Goal: Task Accomplishment & Management: Manage account settings

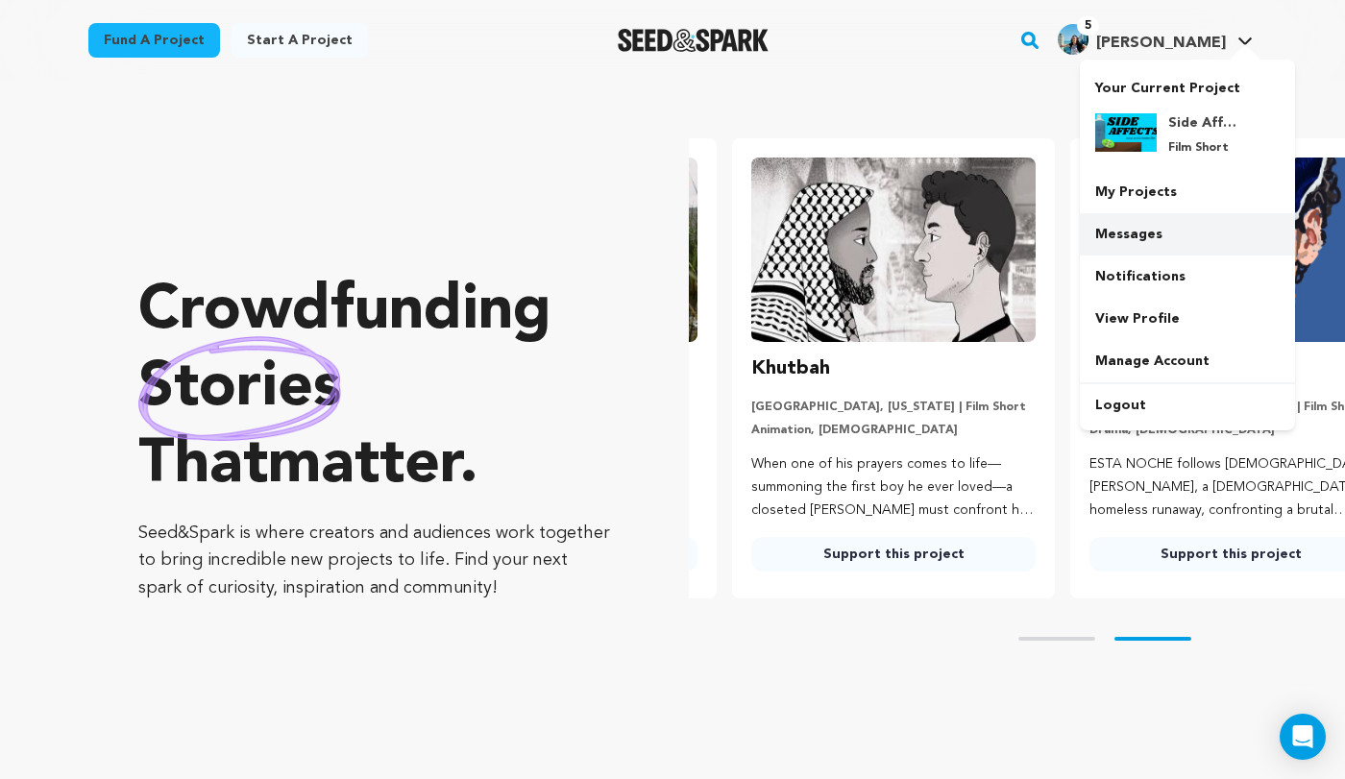
scroll to position [0, 353]
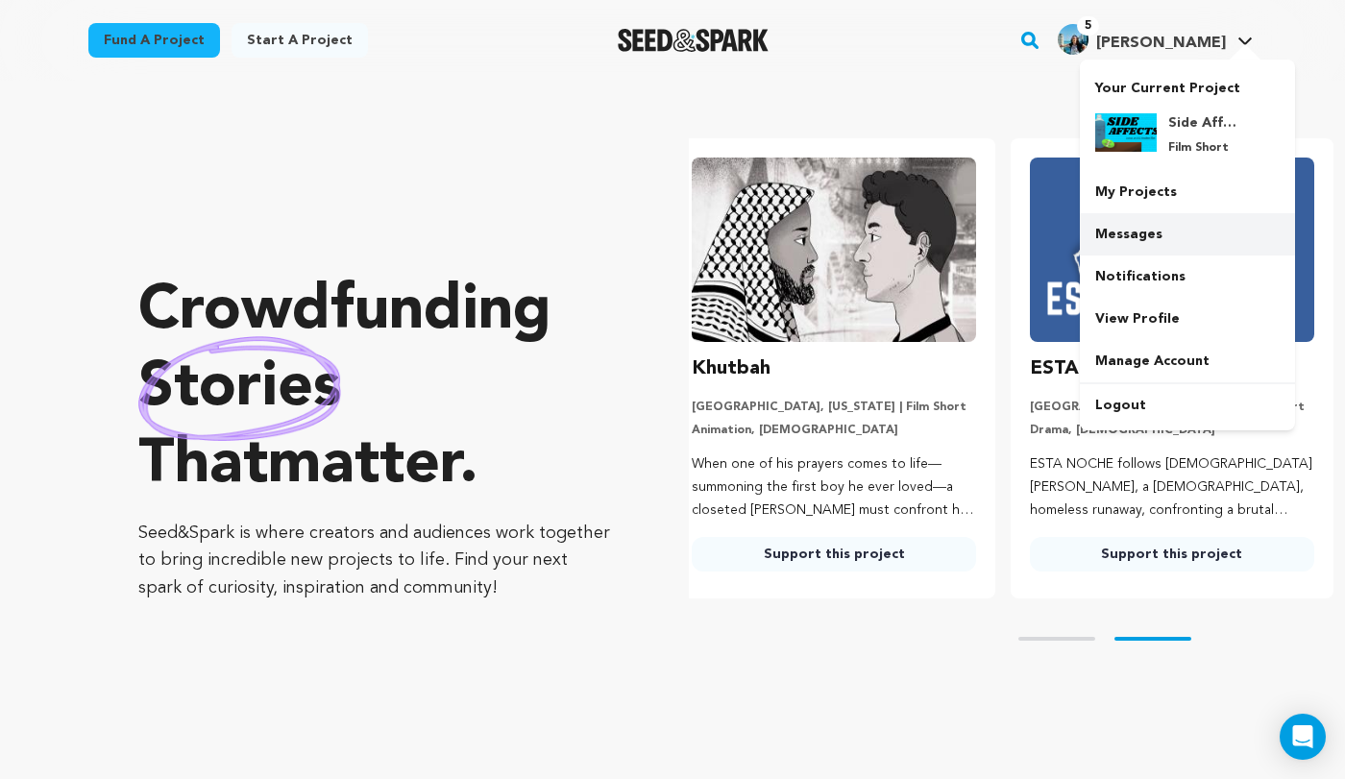
click at [1165, 242] on link "Messages" at bounding box center [1187, 234] width 215 height 42
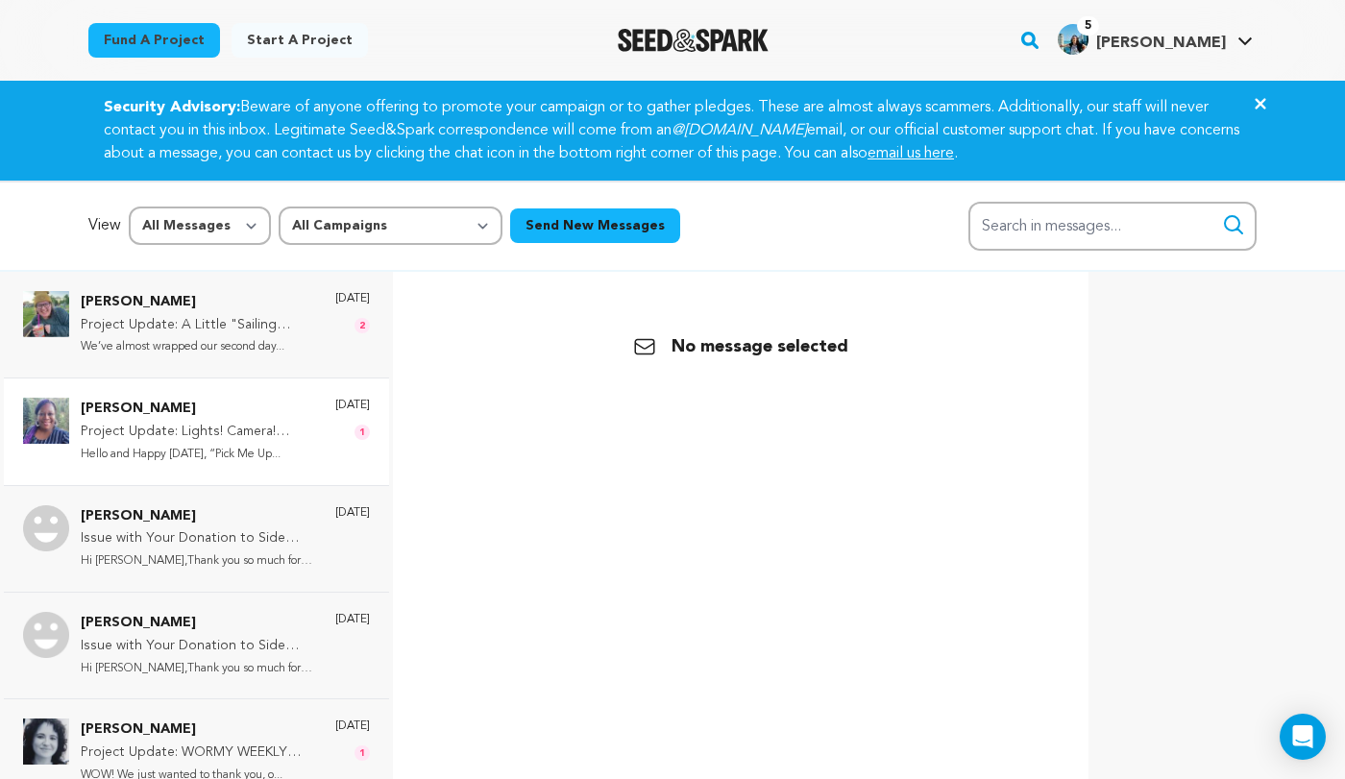
click at [243, 408] on p "[PERSON_NAME]" at bounding box center [198, 409] width 235 height 23
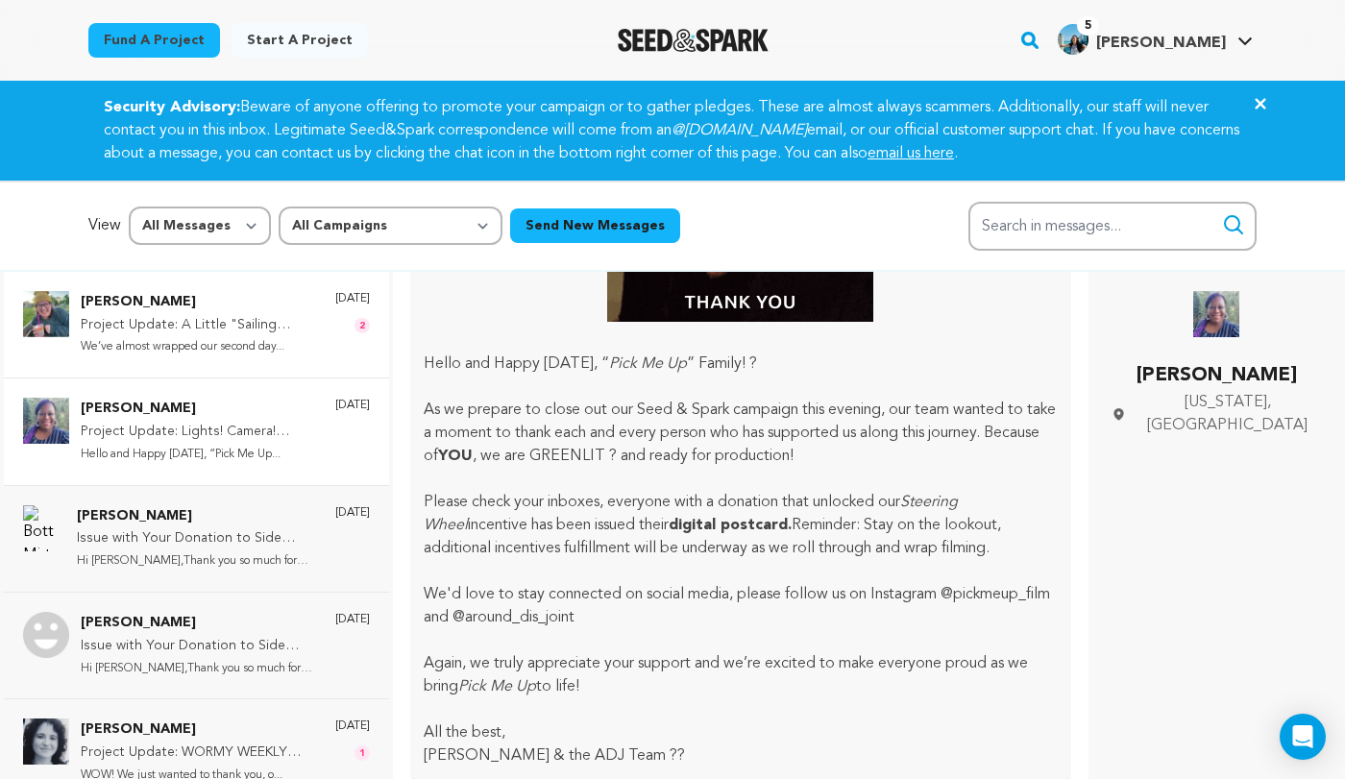
click at [291, 345] on p "We’ve almost wrapped our second day..." at bounding box center [198, 347] width 235 height 22
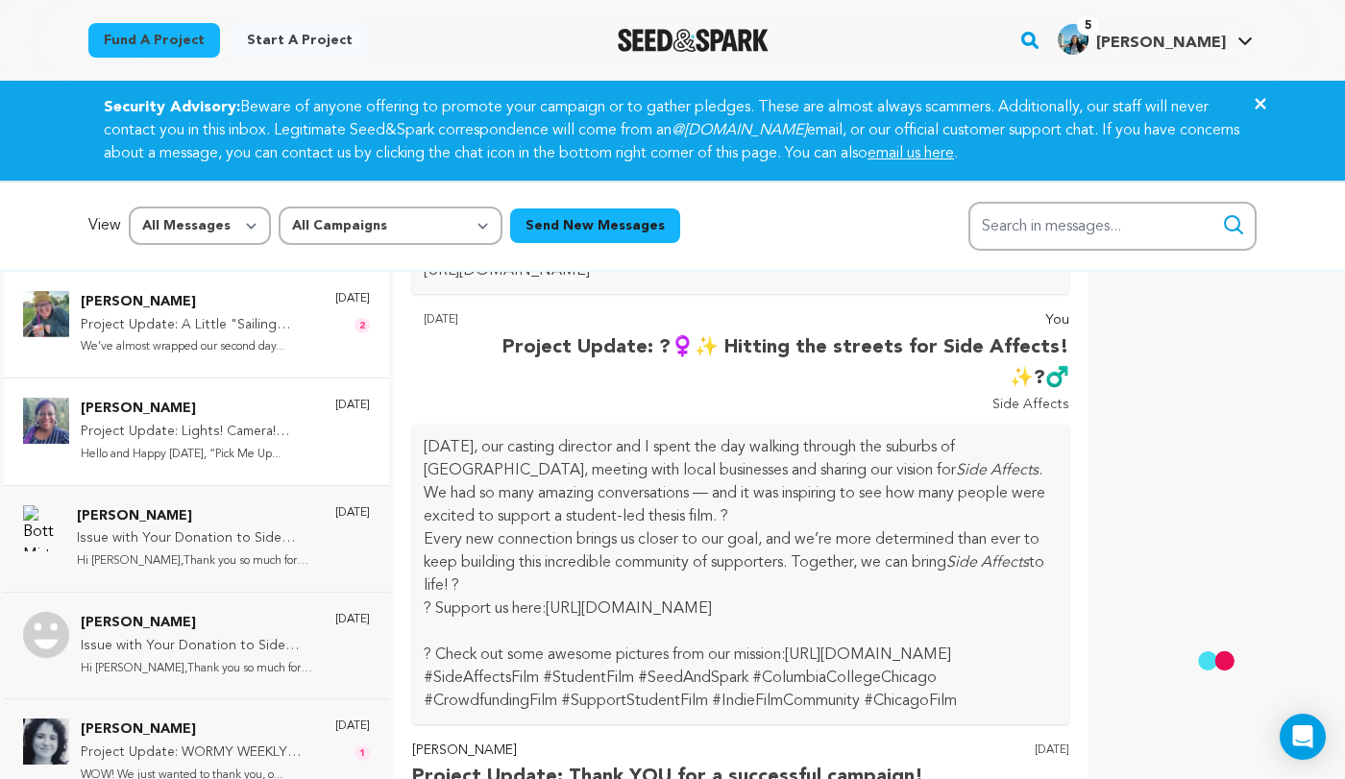
click at [293, 336] on p "We’ve almost wrapped our second day..." at bounding box center [198, 347] width 235 height 22
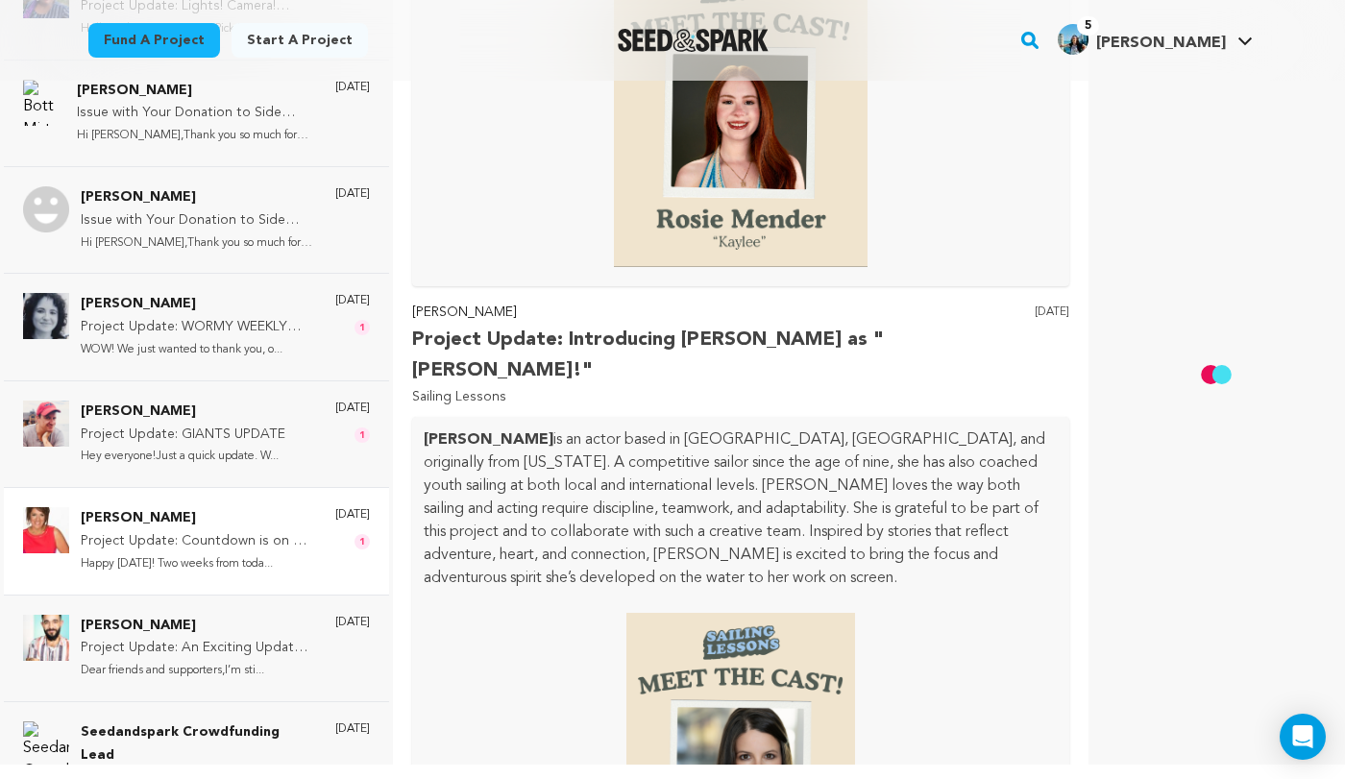
scroll to position [141, 0]
click at [245, 551] on p "Happy [DATE]! Two weeks from toda..." at bounding box center [198, 562] width 235 height 22
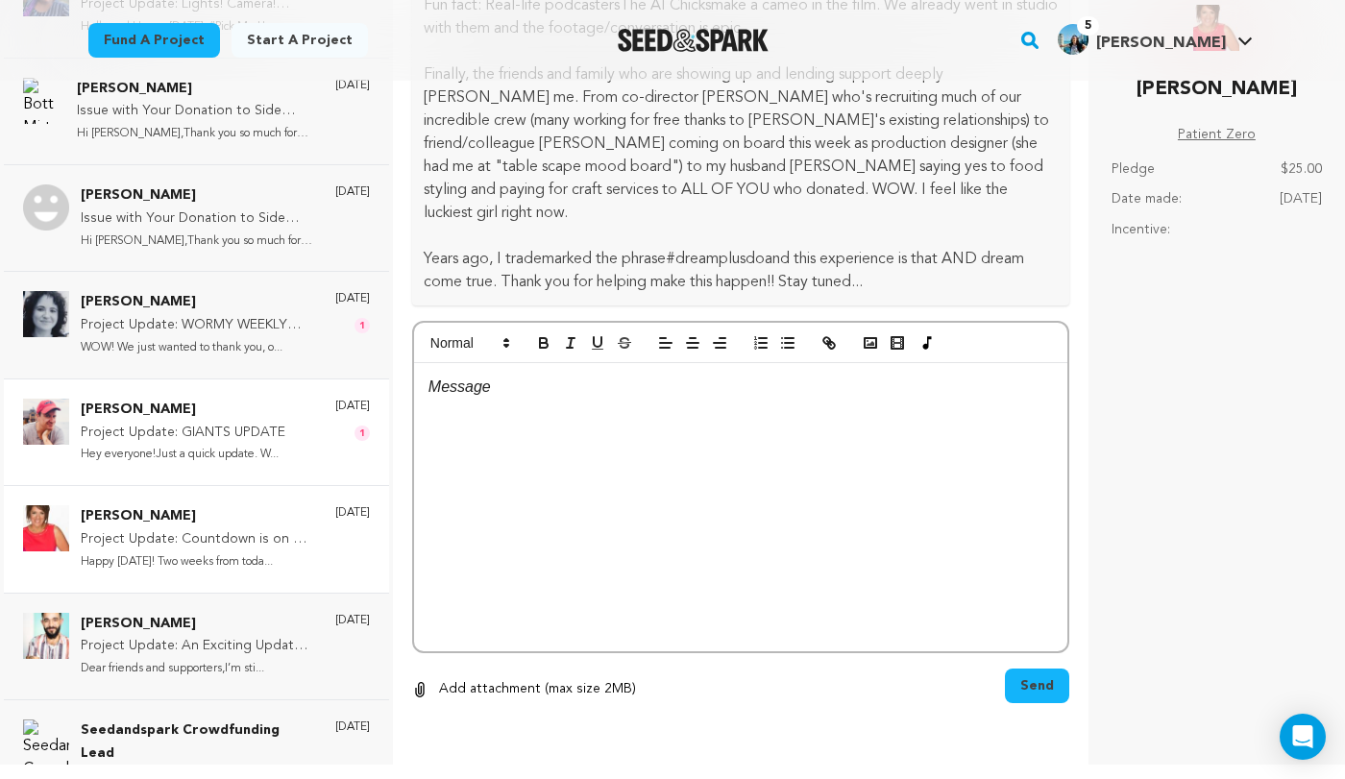
scroll to position [9315, 0]
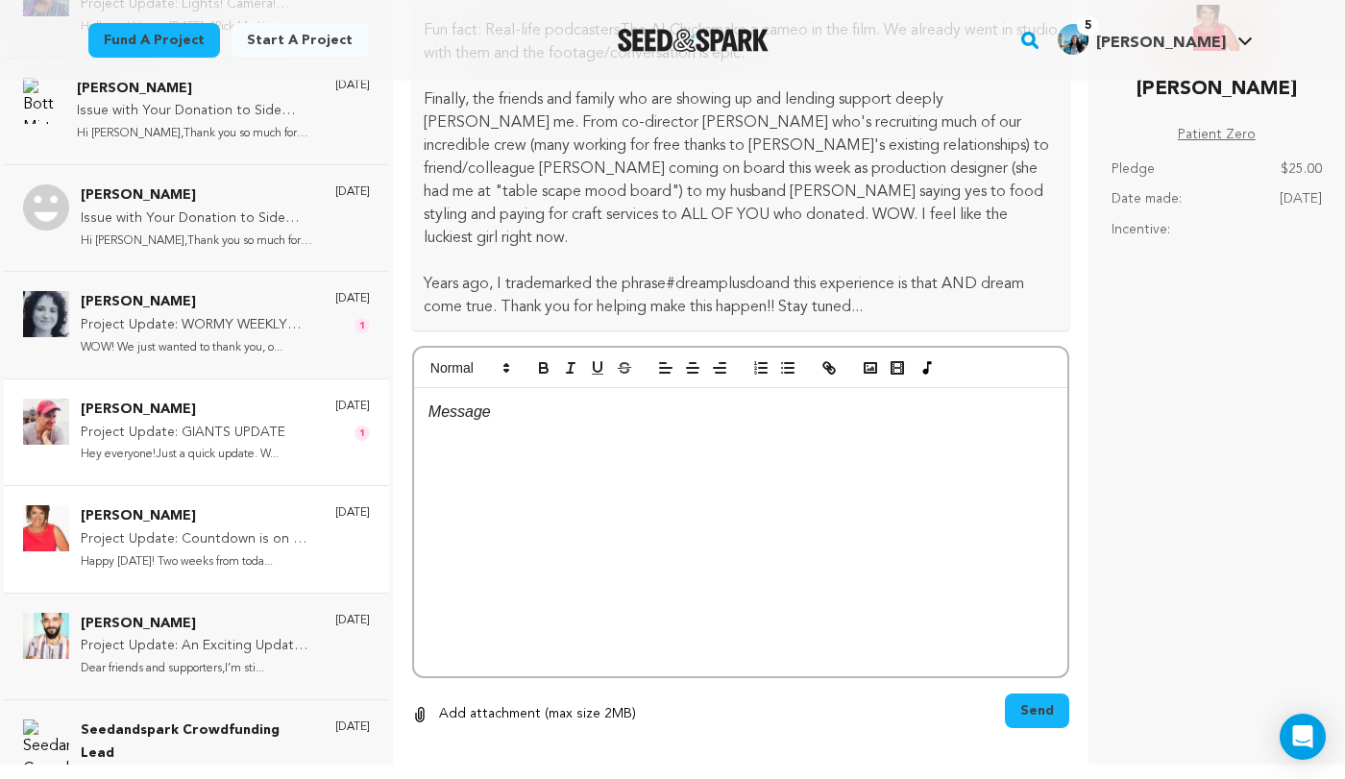
click at [296, 429] on div "[PERSON_NAME] Project Update: GIANTS UPDATE Hey everyone!Just a quick update. W…" at bounding box center [225, 432] width 289 height 67
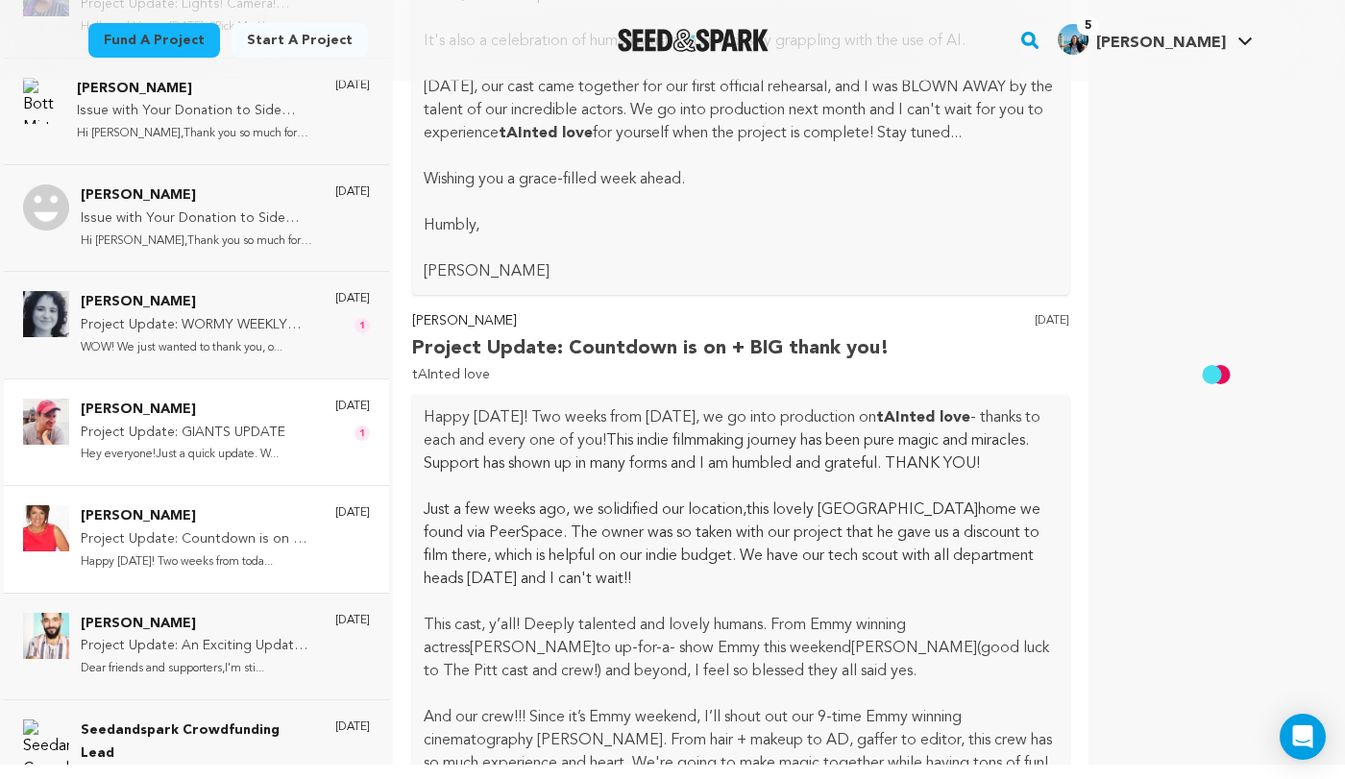
click at [335, 402] on p "[DATE]" at bounding box center [352, 406] width 35 height 15
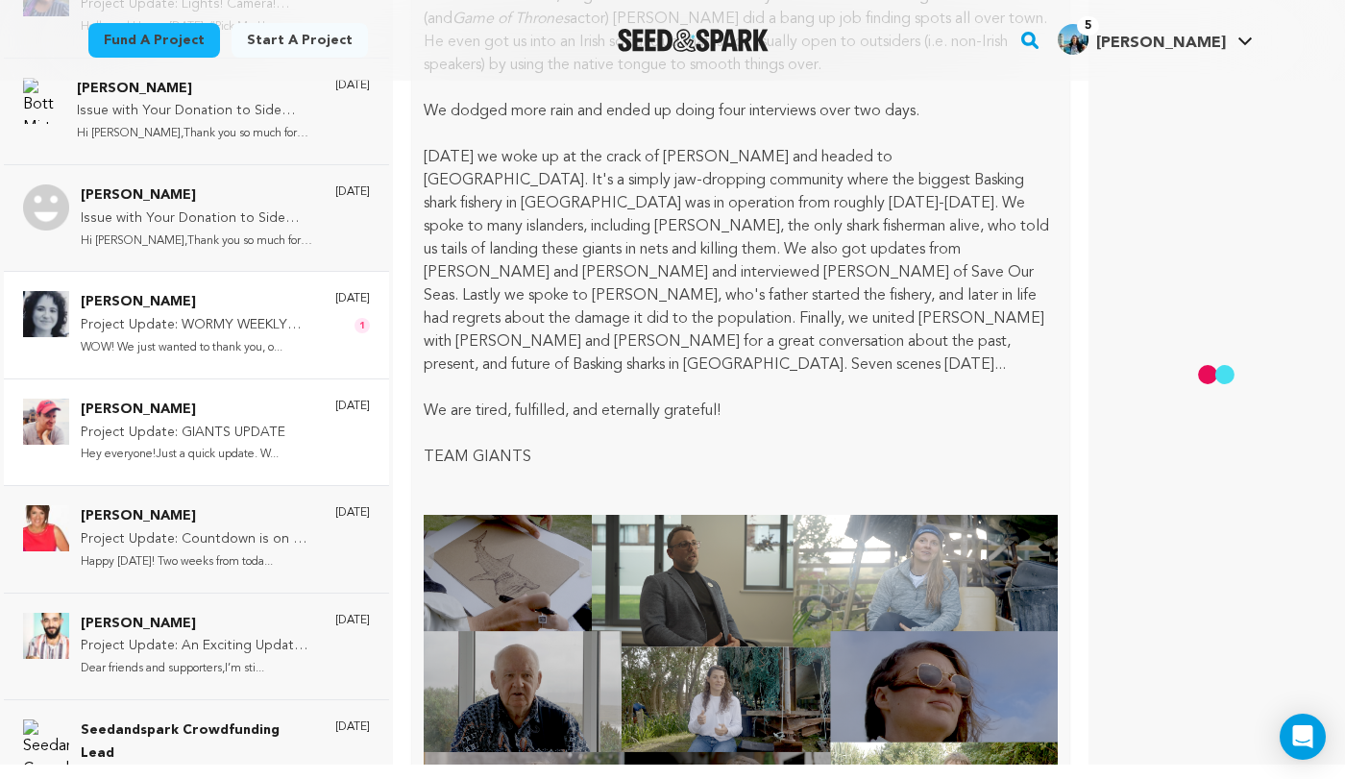
click at [311, 360] on div "[PERSON_NAME] Project Update: WORMY WEEKLY UPDATE: 46%! ALMOST HALFWAY THERE! W…" at bounding box center [196, 324] width 385 height 107
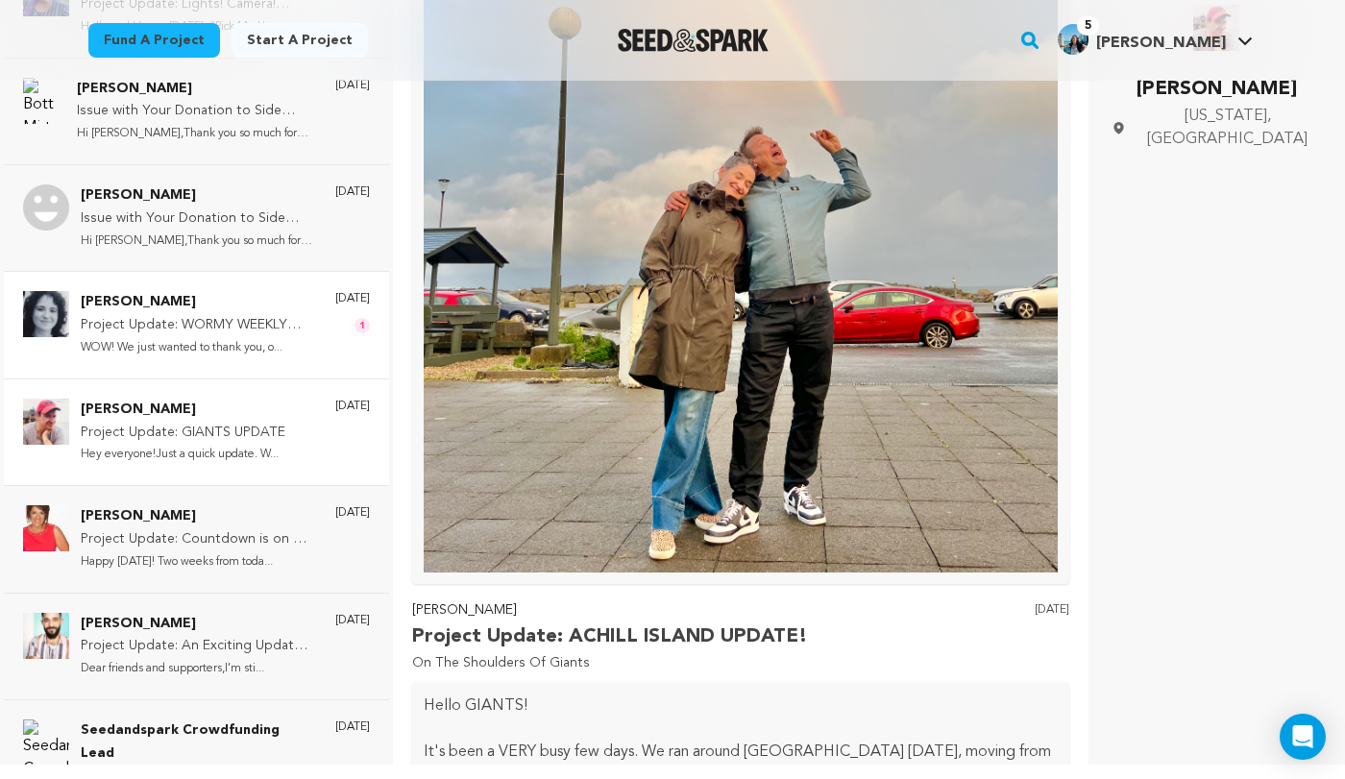
click at [311, 352] on div "Talerico Ella Project Update: WORMY WEEKLY UPDATE: 46%! ALMOST HALFWAY THERE! W…" at bounding box center [198, 324] width 235 height 67
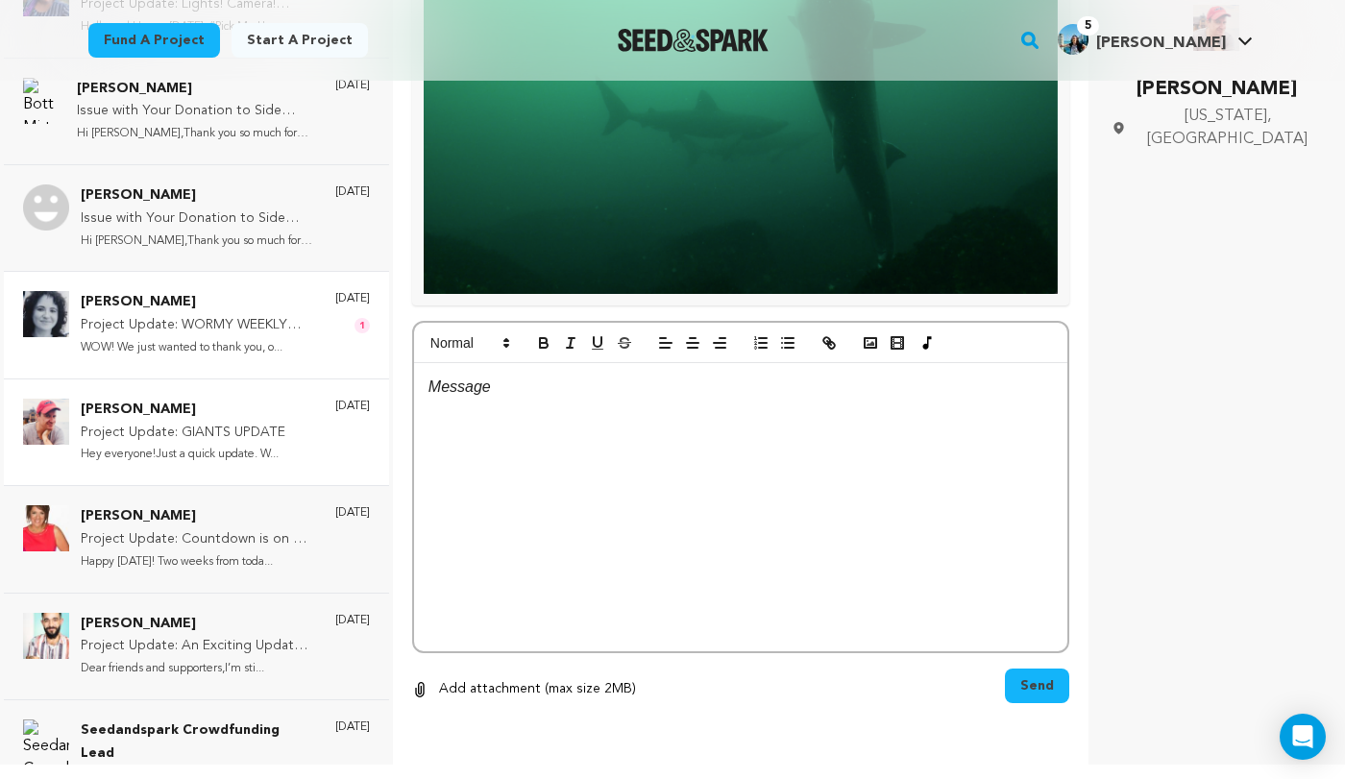
scroll to position [11194, 0]
click at [313, 347] on div "Talerico Ella Project Update: WORMY WEEKLY UPDATE: 46%! ALMOST HALFWAY THERE! W…" at bounding box center [198, 324] width 235 height 67
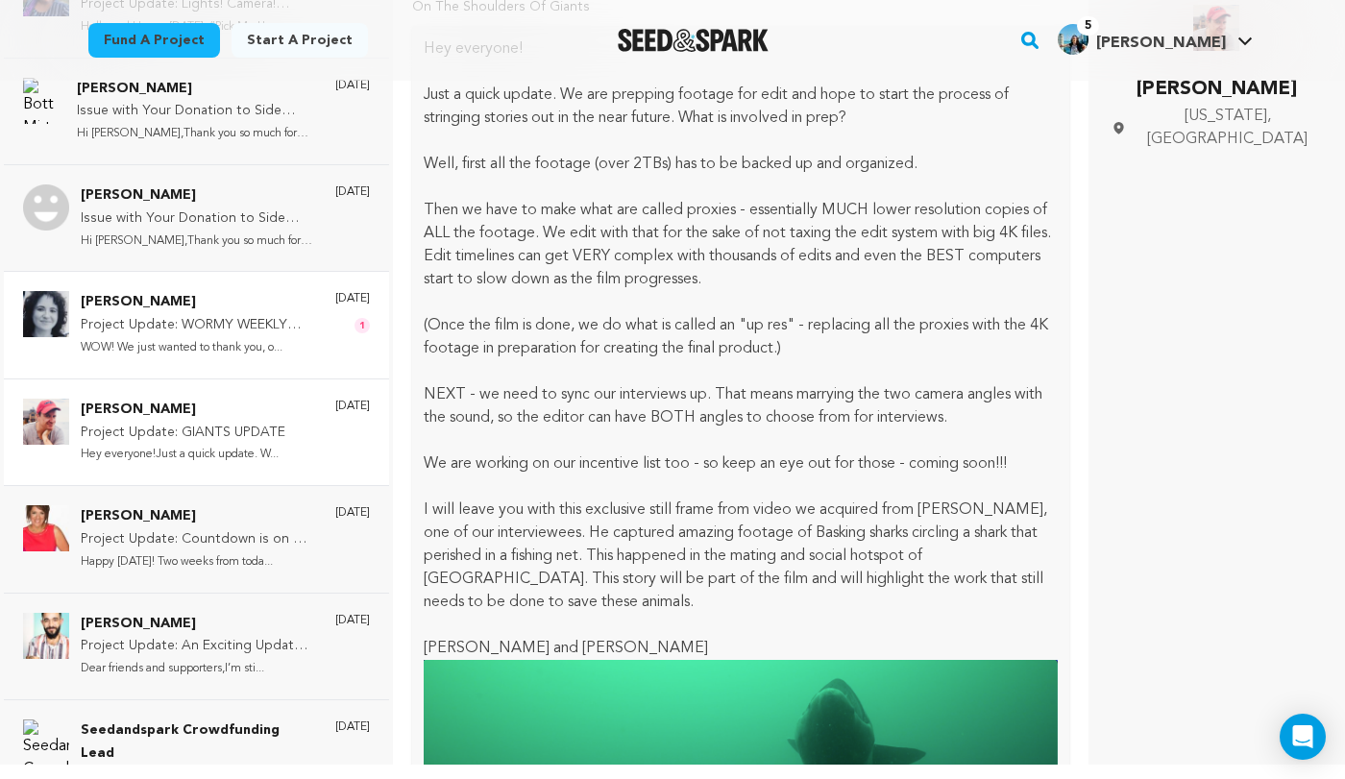
click at [307, 346] on p "WOW! We just wanted to thank you, o..." at bounding box center [198, 348] width 235 height 22
click at [269, 346] on p "WOW! We just wanted to thank you, o..." at bounding box center [198, 348] width 235 height 22
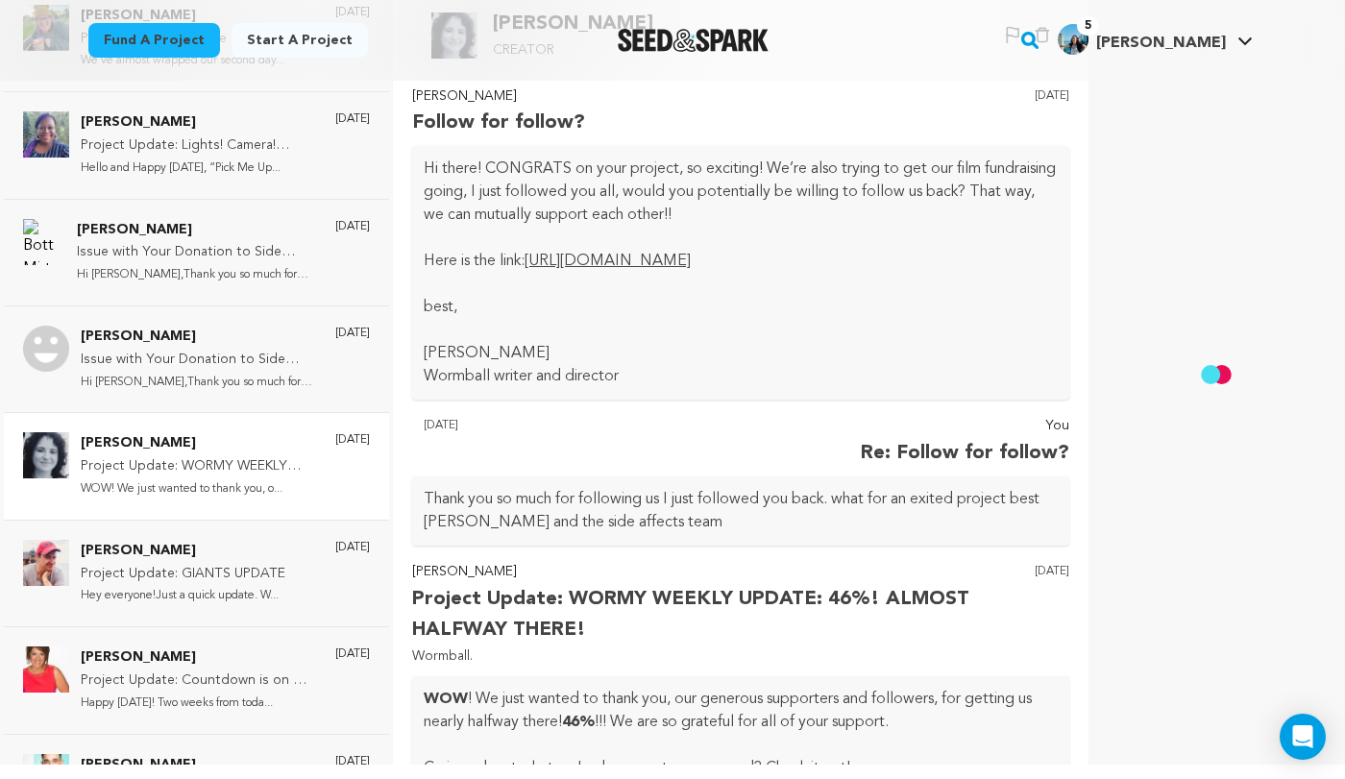
scroll to position [0, 0]
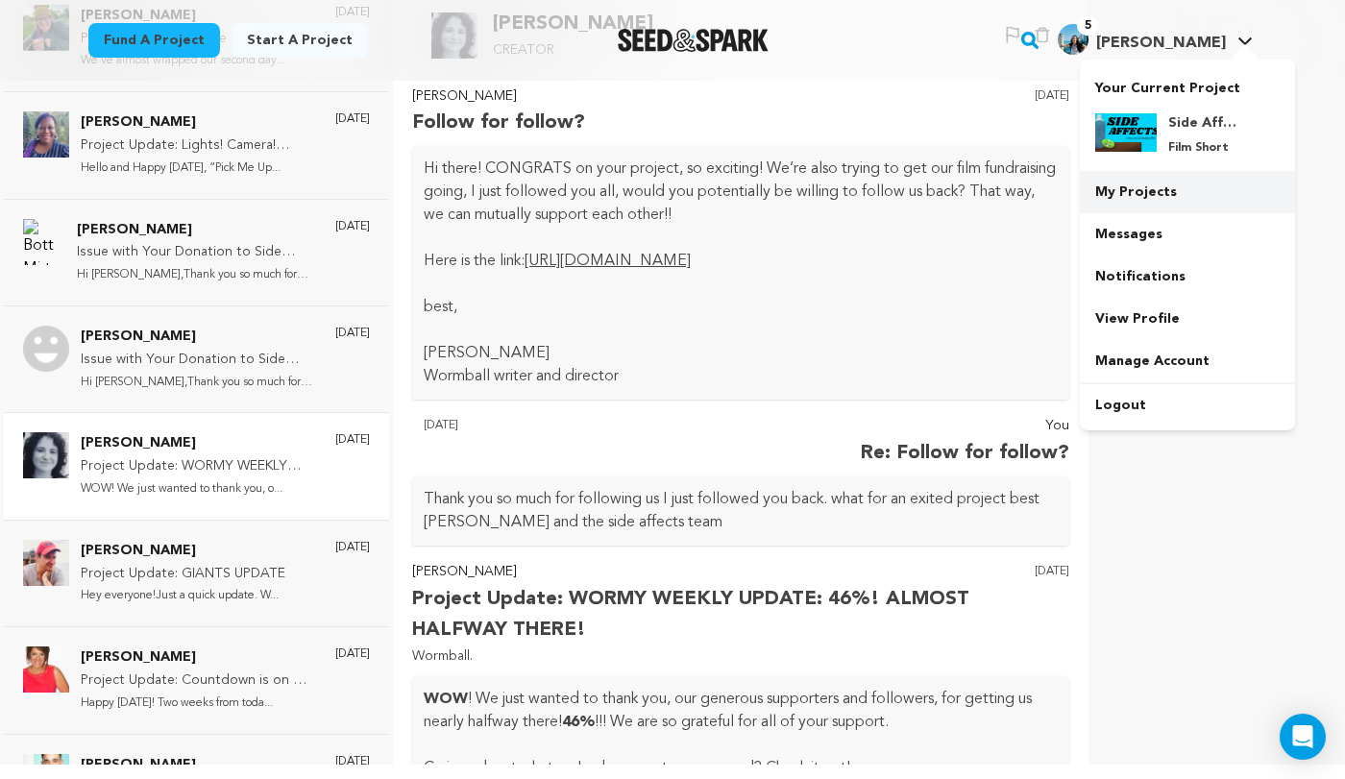
click at [1200, 190] on link "My Projects" at bounding box center [1187, 192] width 215 height 42
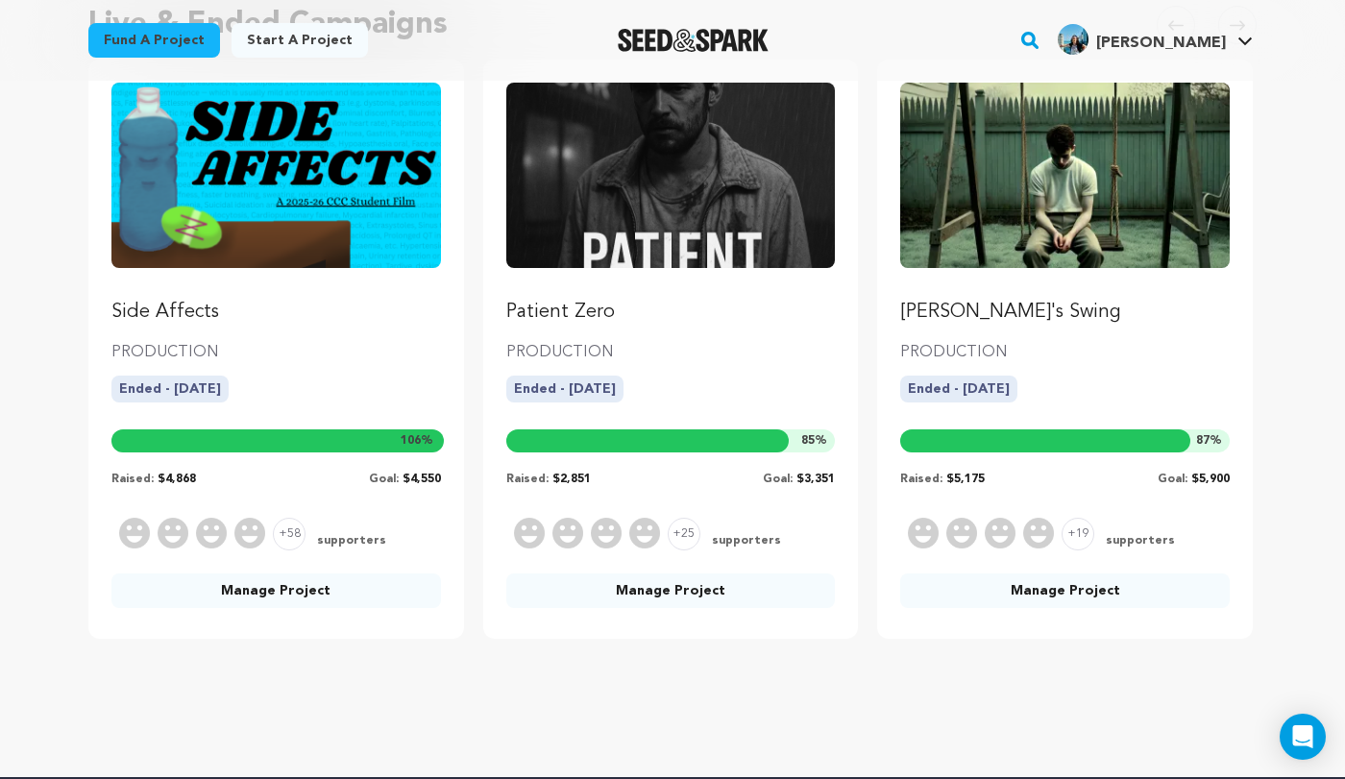
scroll to position [917, 0]
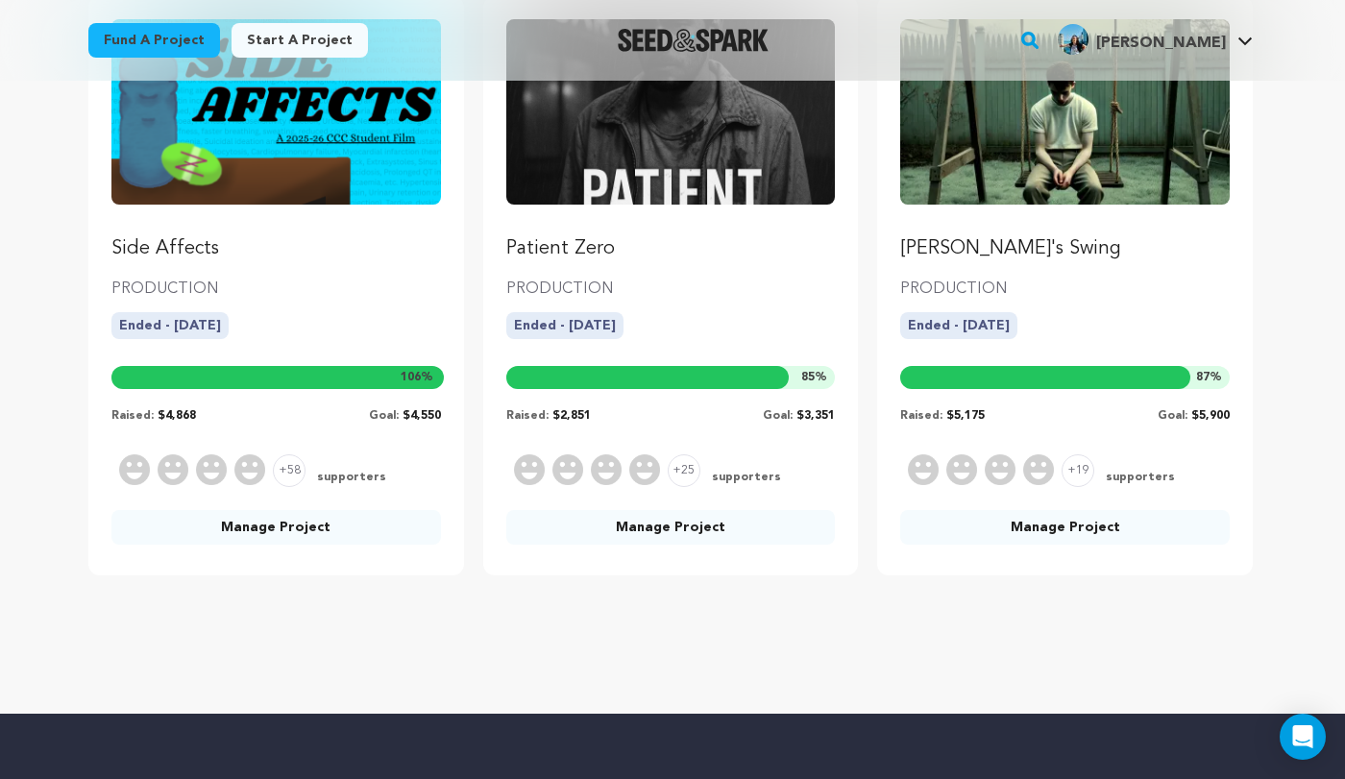
click at [364, 520] on link "Manage Project" at bounding box center [275, 527] width 329 height 35
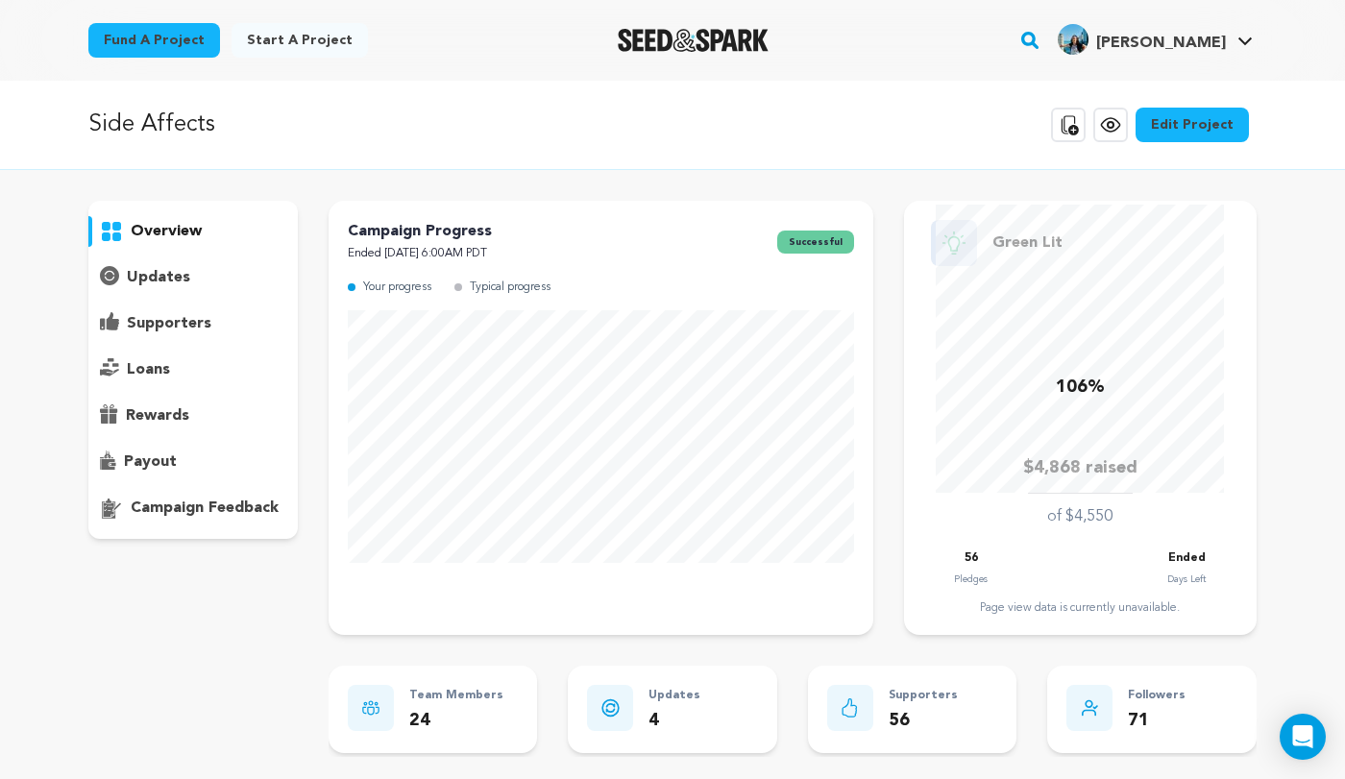
click at [189, 332] on p "supporters" at bounding box center [169, 323] width 85 height 23
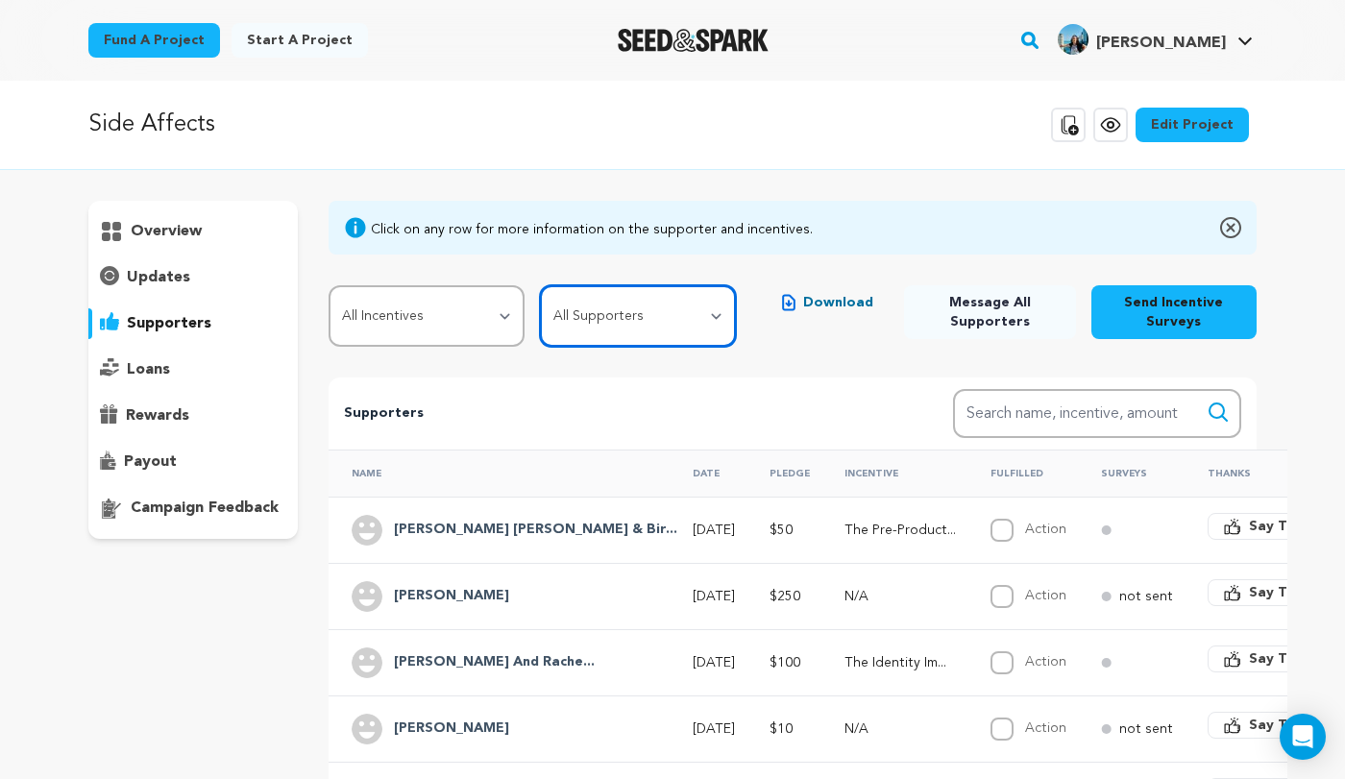
select select "pledge_incomplete"
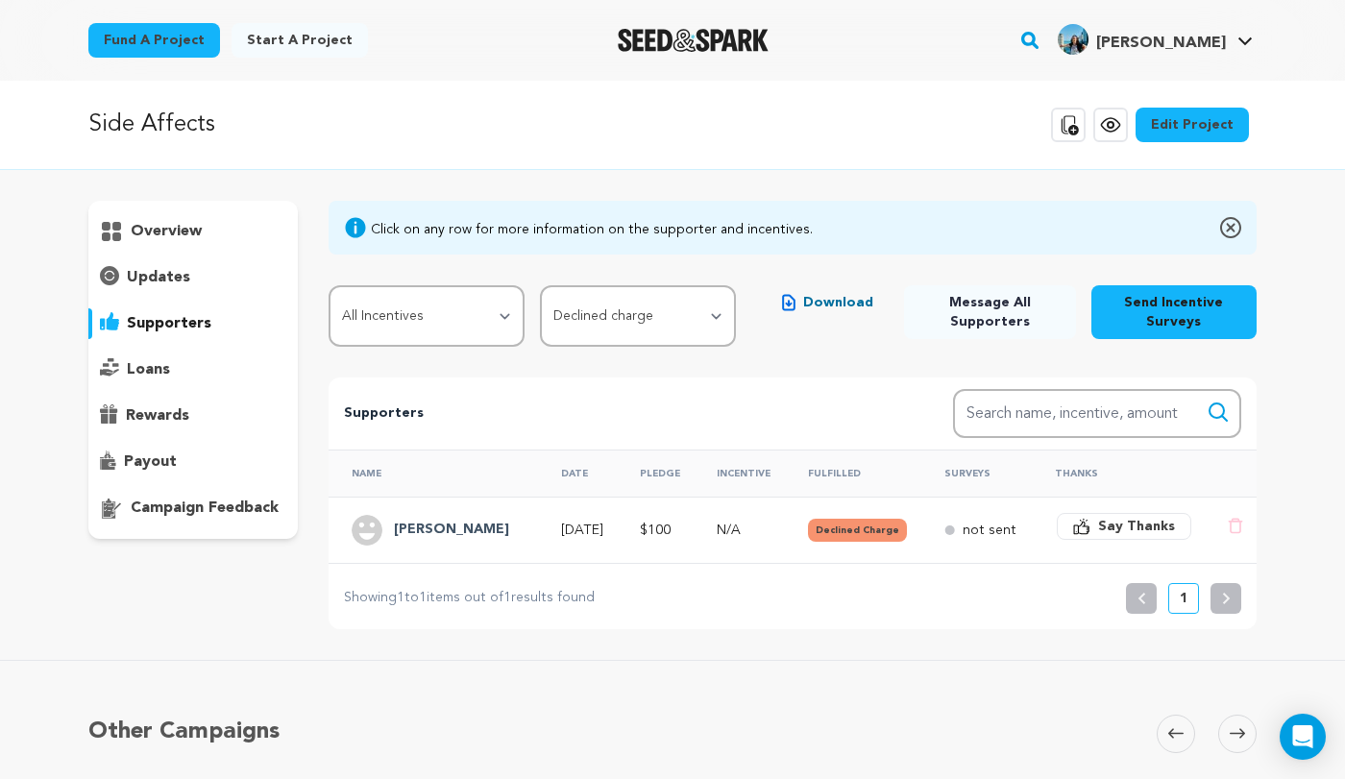
click at [209, 461] on div "payout" at bounding box center [192, 462] width 209 height 31
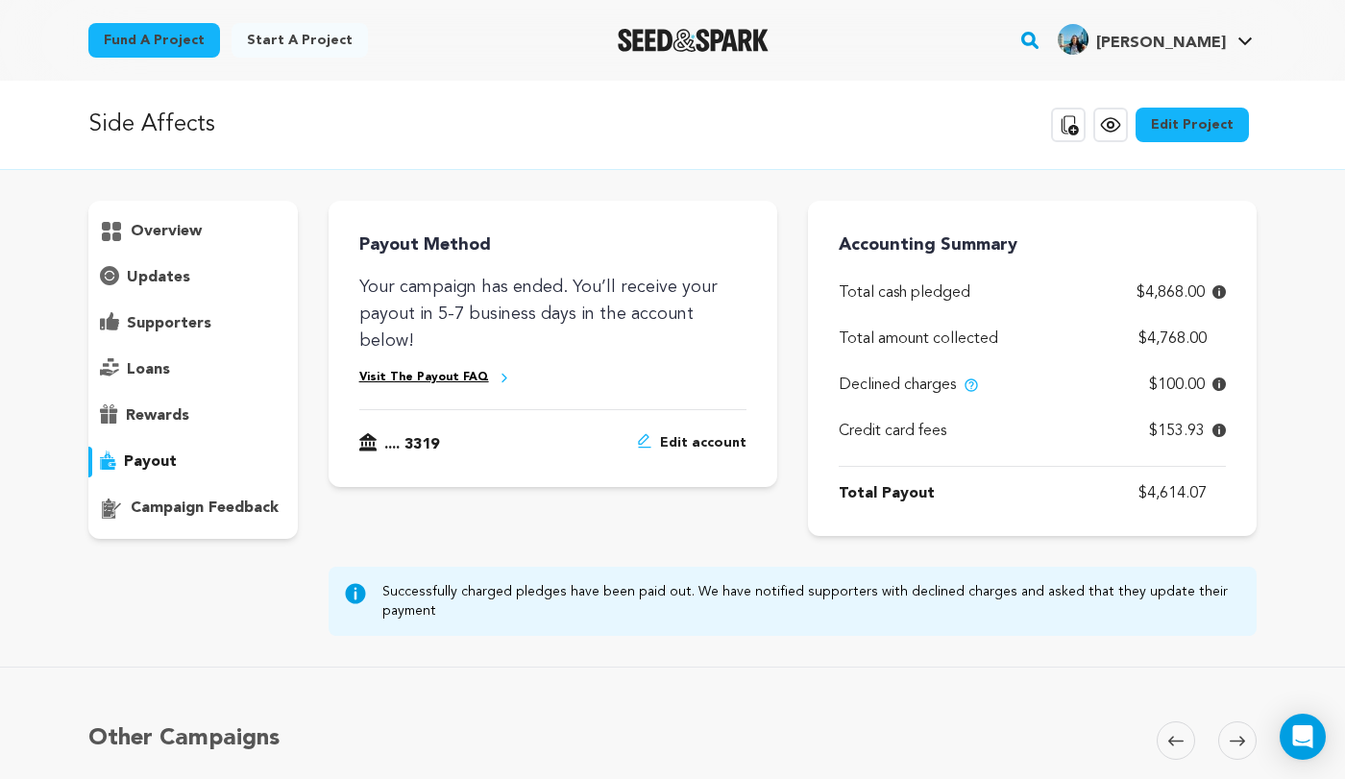
drag, startPoint x: 1141, startPoint y: 492, endPoint x: 1211, endPoint y: 491, distance: 70.1
click at [1211, 491] on p "$4,614.07" at bounding box center [1181, 493] width 87 height 23
copy p "$4,614.07"
